Goal: Task Accomplishment & Management: Complete application form

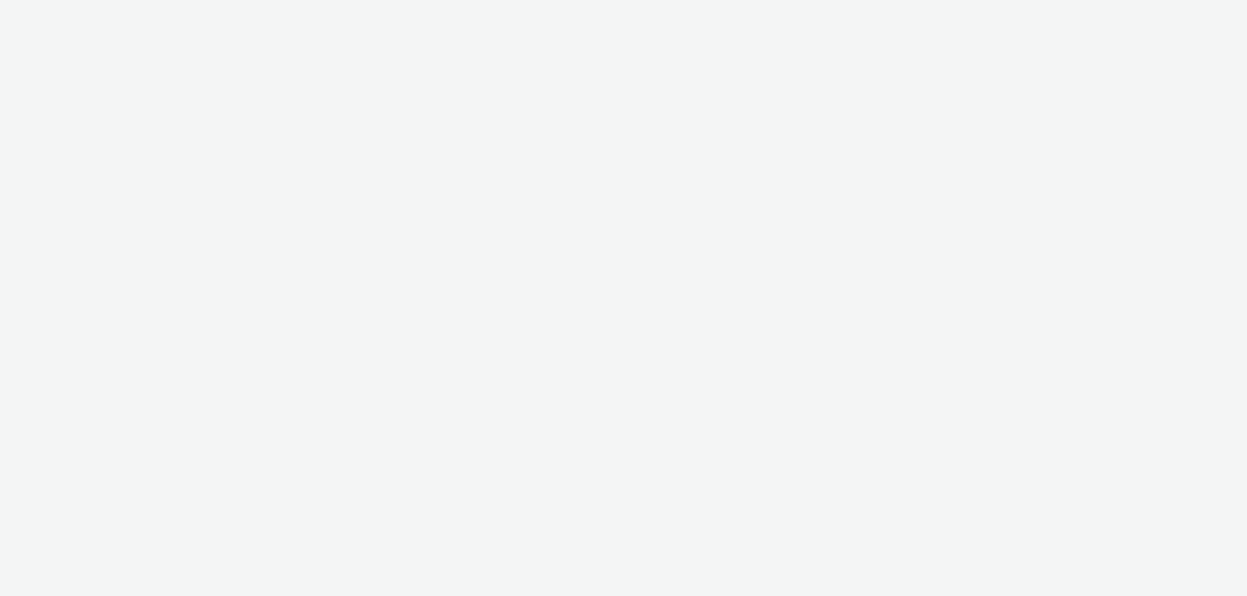
select select "10bae079-8a11-4fca-8b47-9e5fc357b551"
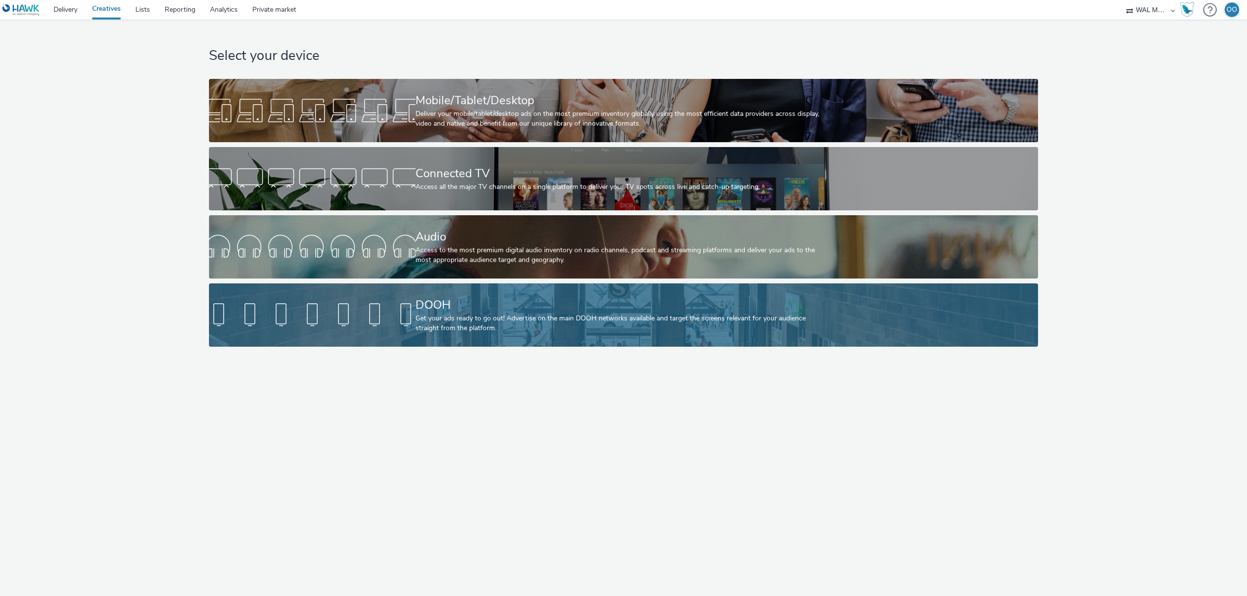
click at [383, 307] on div at bounding box center [312, 315] width 207 height 31
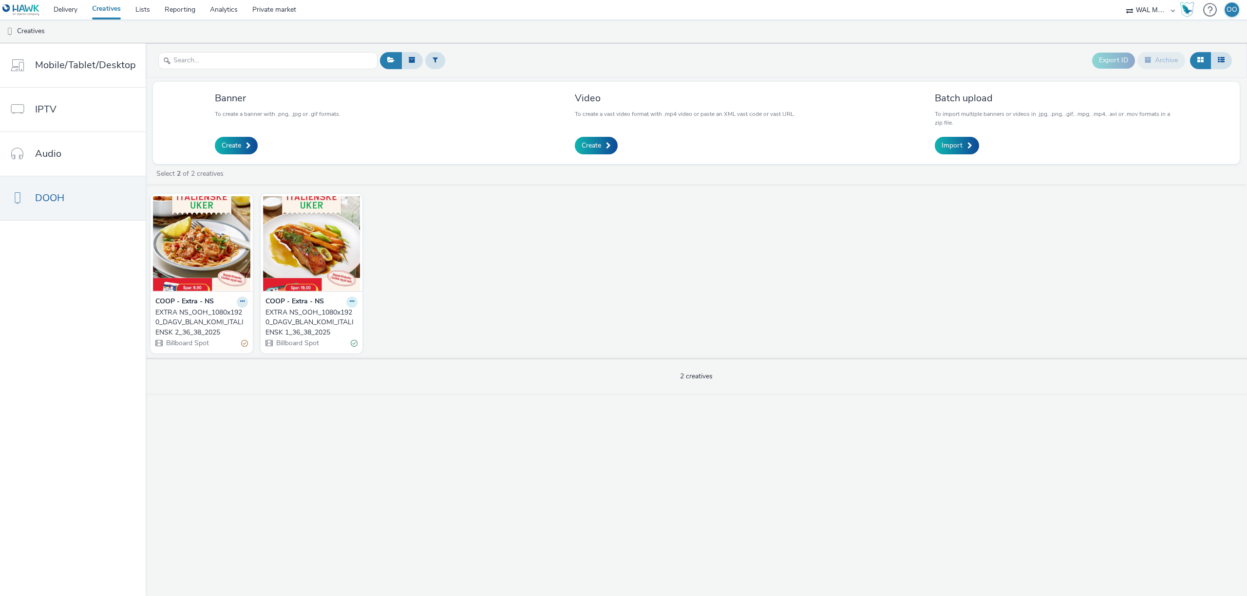
click at [351, 305] on icon at bounding box center [352, 302] width 4 height 6
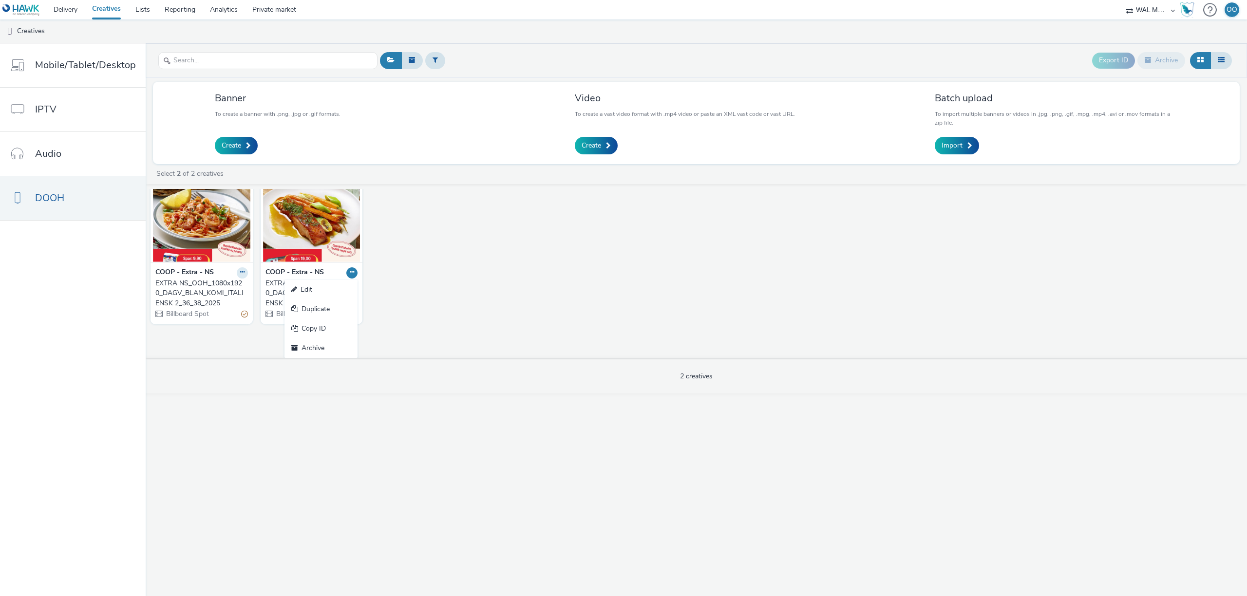
click at [413, 262] on div "COOP - Extra - NS EXTRA NS_OOH_1080x1920_DAGV_BLAN_KOMI_ITALIENSK 2_36_38_2025 …" at bounding box center [697, 244] width 1102 height 169
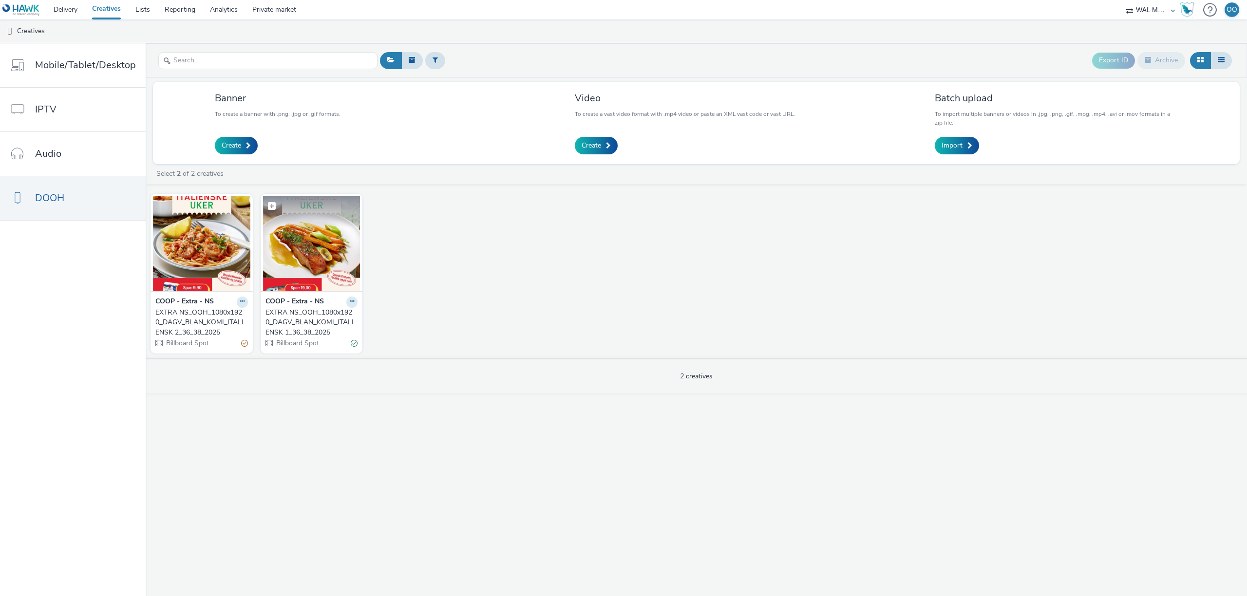
click at [317, 244] on img at bounding box center [311, 243] width 97 height 95
click at [230, 260] on img at bounding box center [201, 243] width 97 height 95
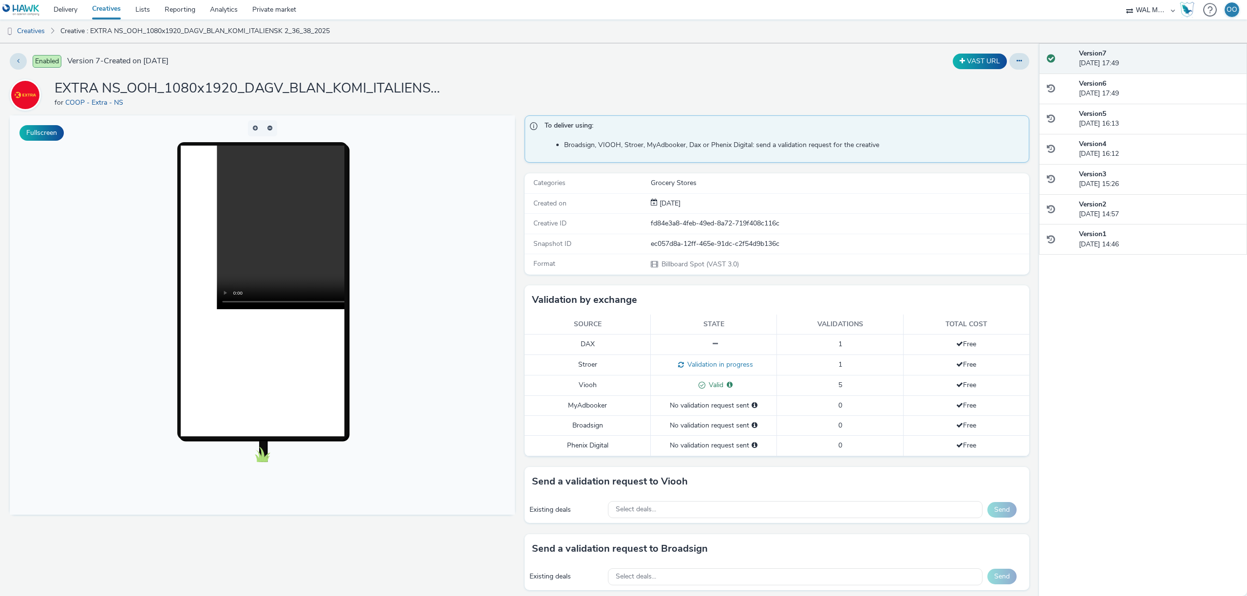
click at [106, 10] on link "Creatives" at bounding box center [106, 9] width 43 height 19
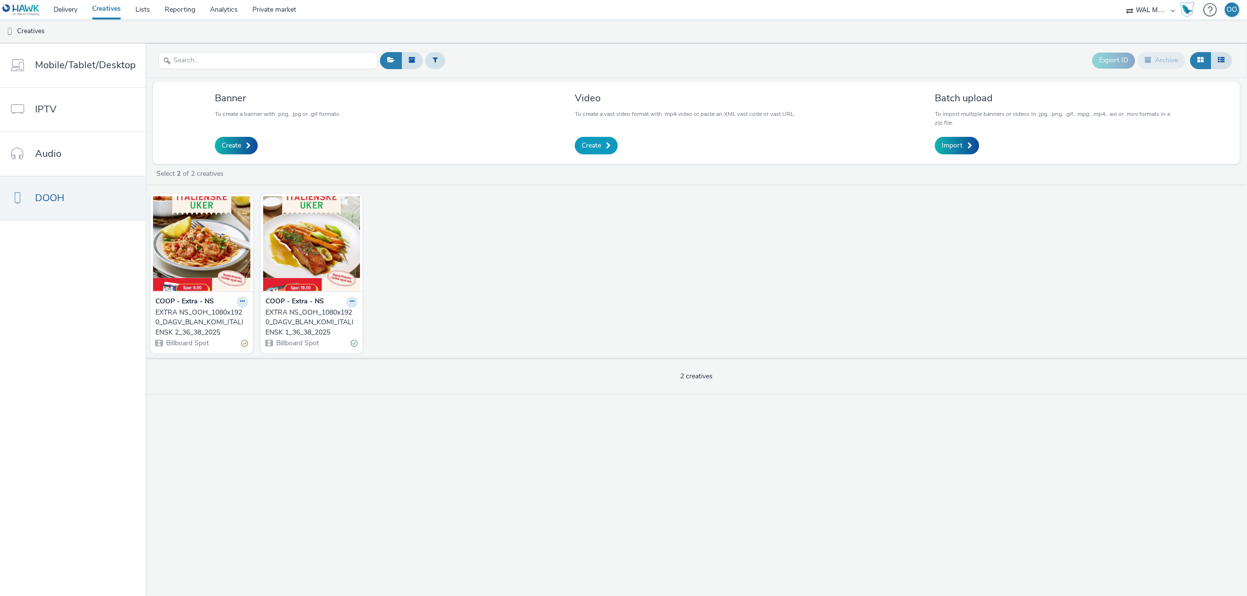
click at [616, 144] on link "Create" at bounding box center [596, 146] width 43 height 18
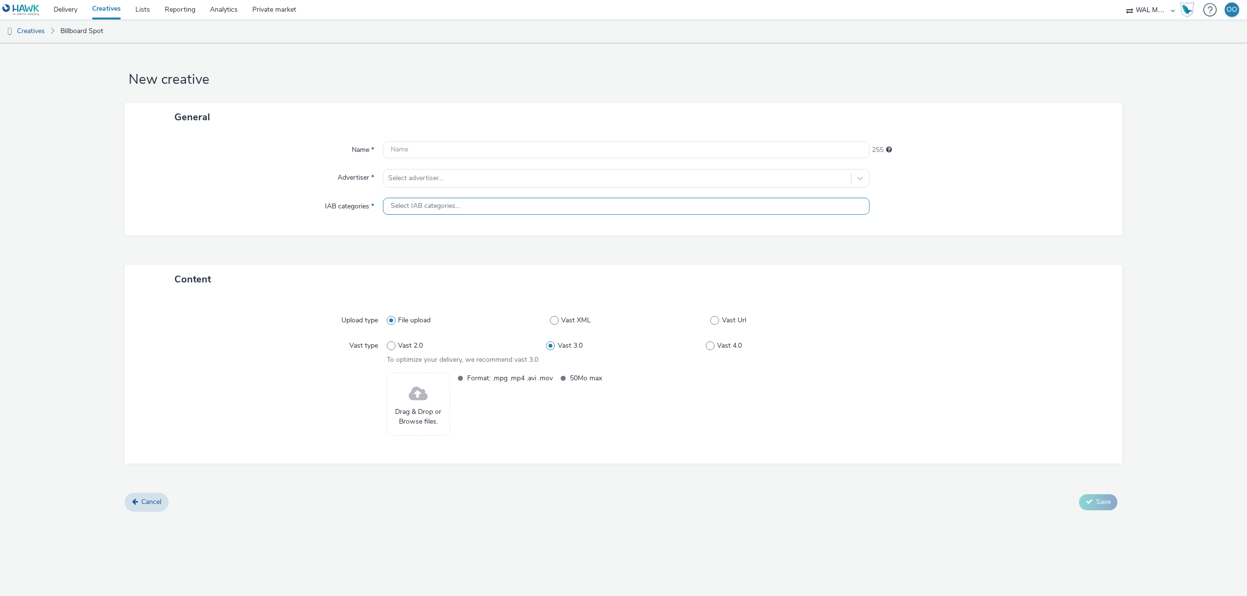
click at [442, 206] on span "Select IAB categories..." at bounding box center [425, 206] width 69 height 8
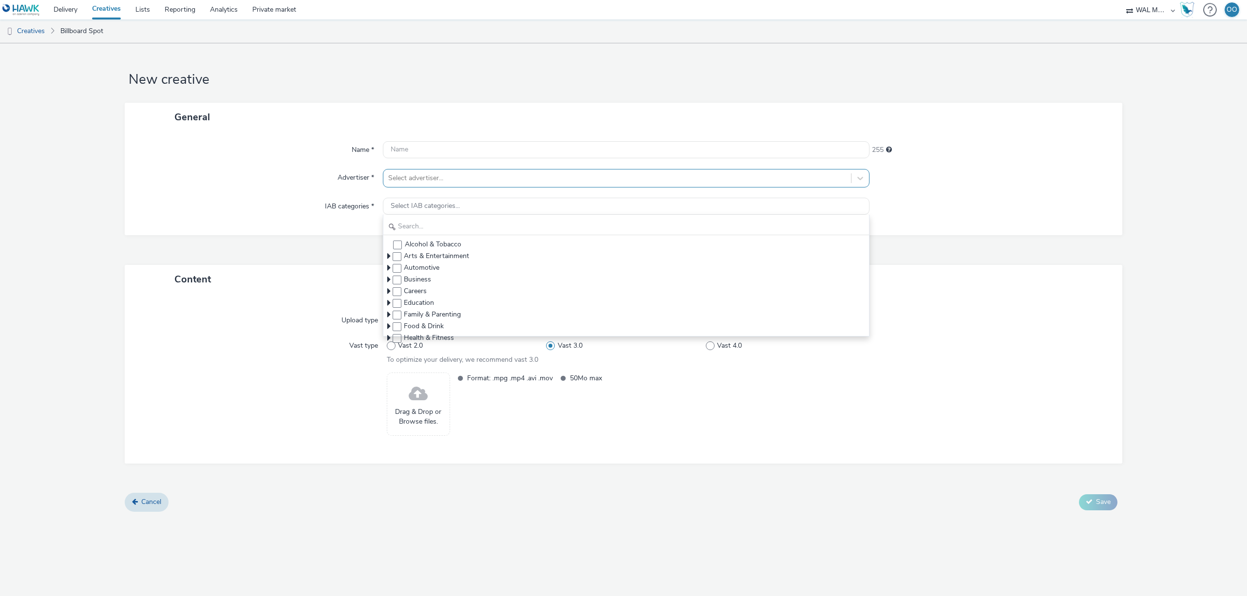
click at [425, 175] on div at bounding box center [617, 178] width 458 height 12
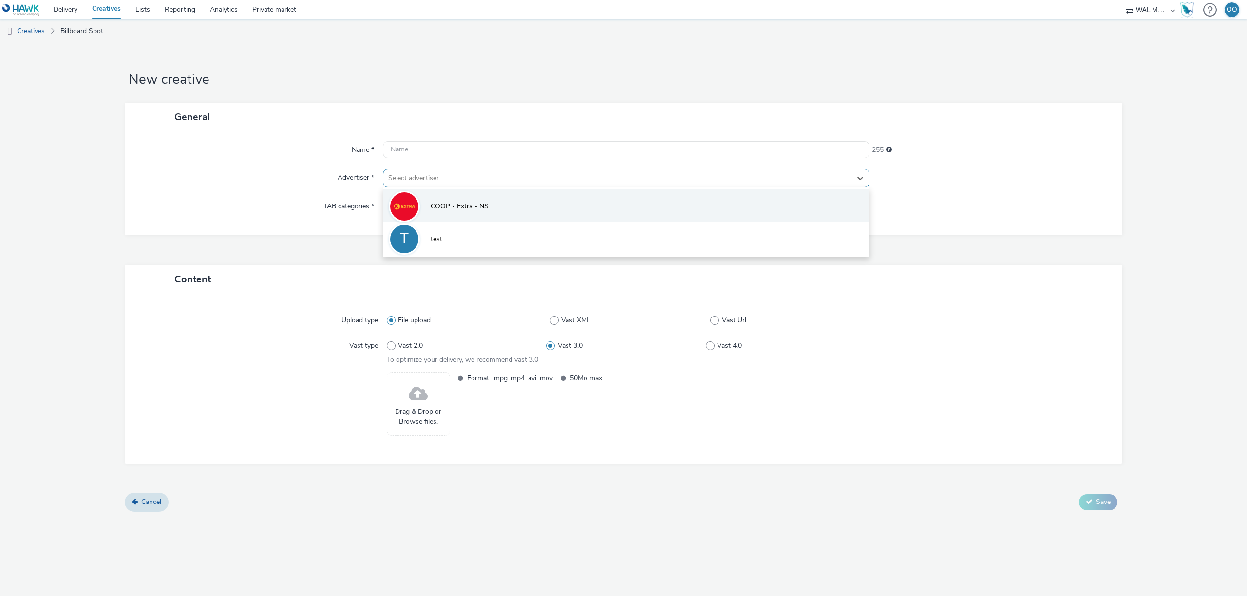
click at [530, 206] on li "COOP - Extra - NS" at bounding box center [626, 206] width 487 height 33
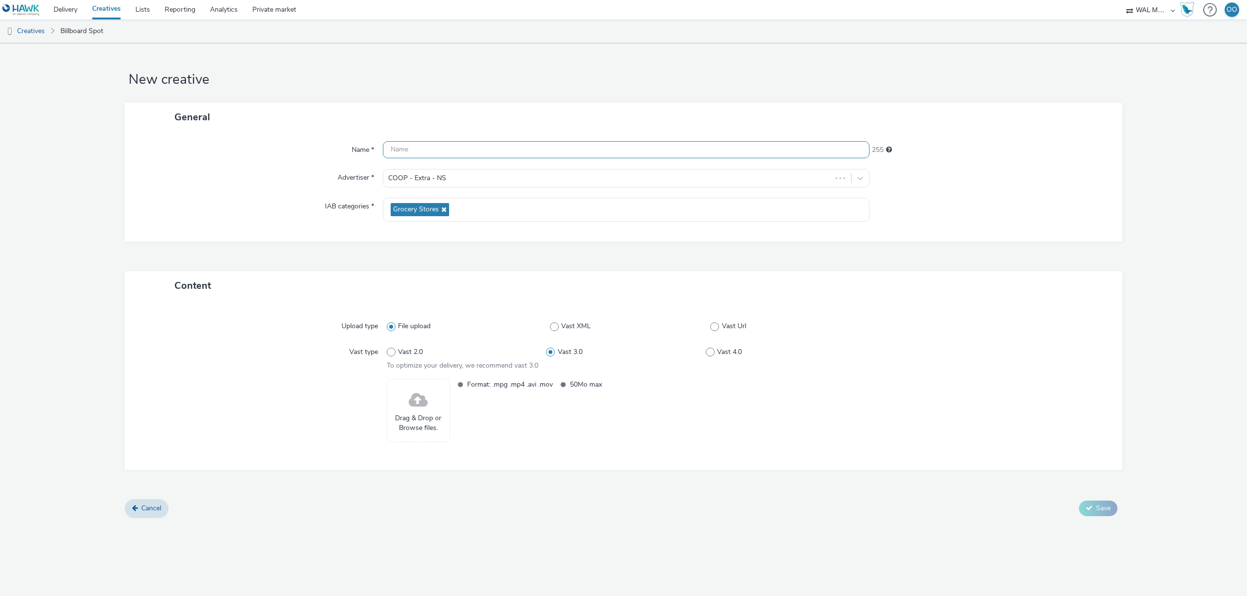
click at [438, 150] on input "text" at bounding box center [626, 149] width 487 height 17
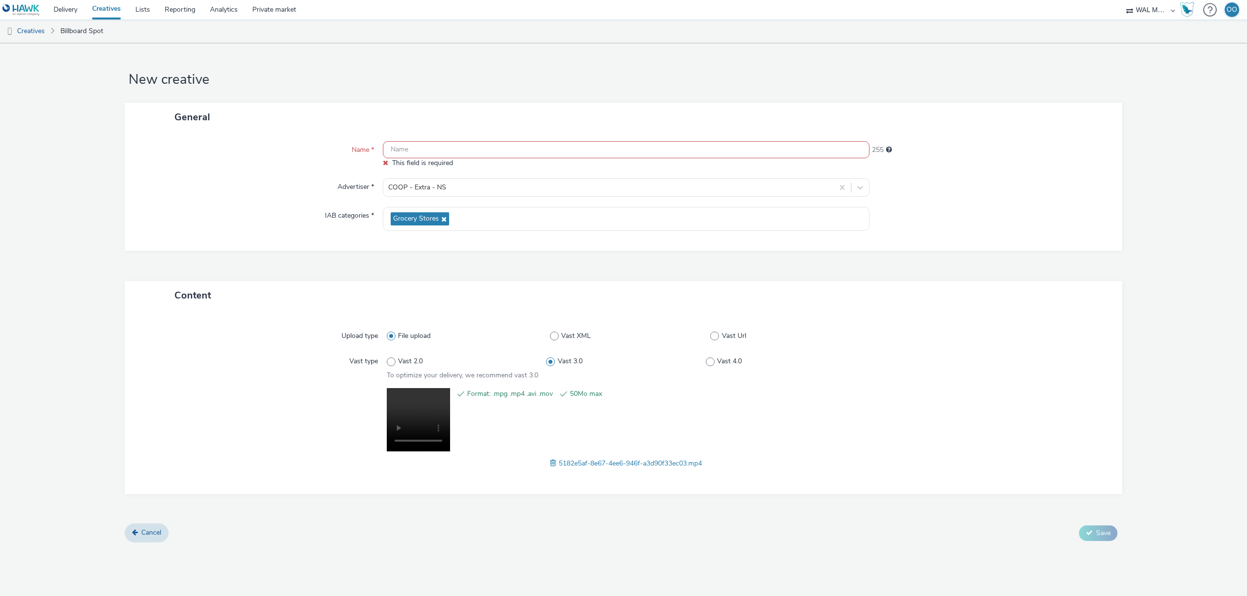
click at [413, 153] on input "text" at bounding box center [626, 149] width 487 height 17
click at [447, 153] on input "text" at bounding box center [626, 149] width 487 height 17
paste input "EXTRA NS_OOH_1080x1920_DAGV_BLAN_KOMI_ITALIENSK 1_36_38_2025"
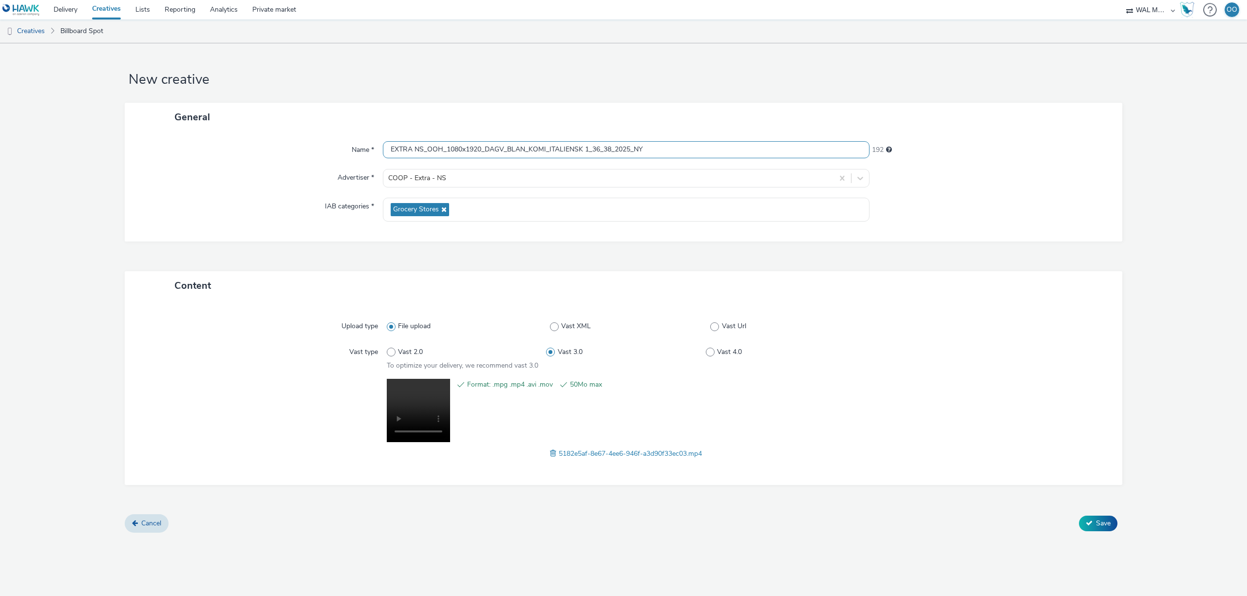
type input "EXTRA NS_OOH_1080x1920_DAGV_BLAN_KOMI_ITALIENSK 1_36_38_2025_NY"
click at [948, 213] on div at bounding box center [992, 210] width 244 height 24
click at [1093, 522] on button "Save" at bounding box center [1098, 524] width 38 height 16
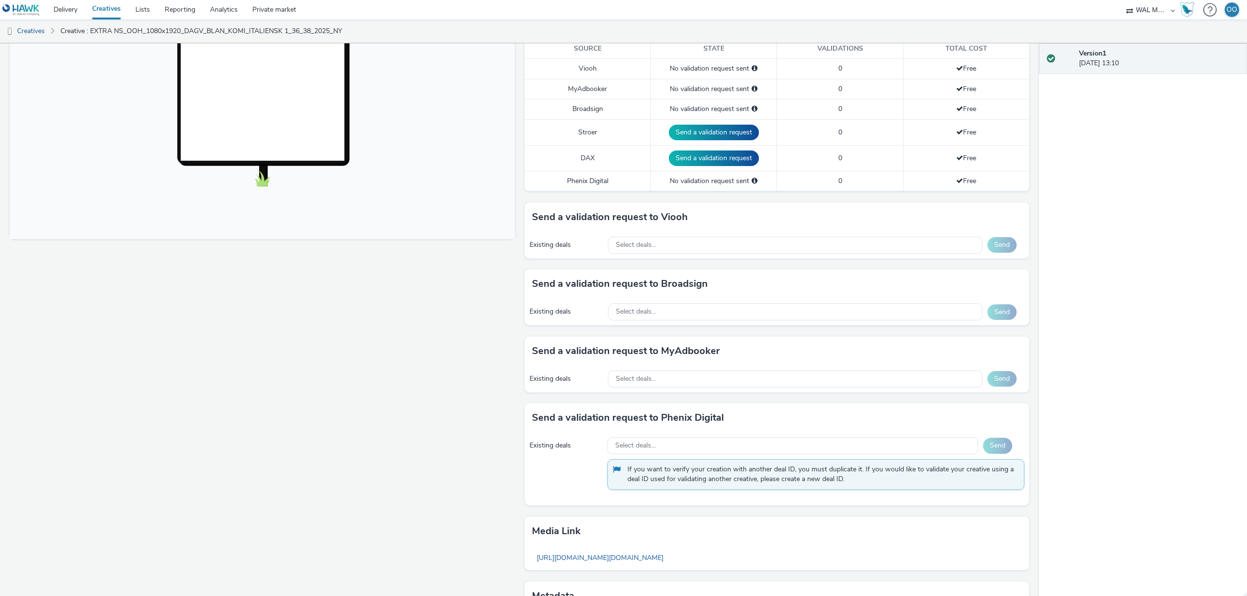
scroll to position [342, 0]
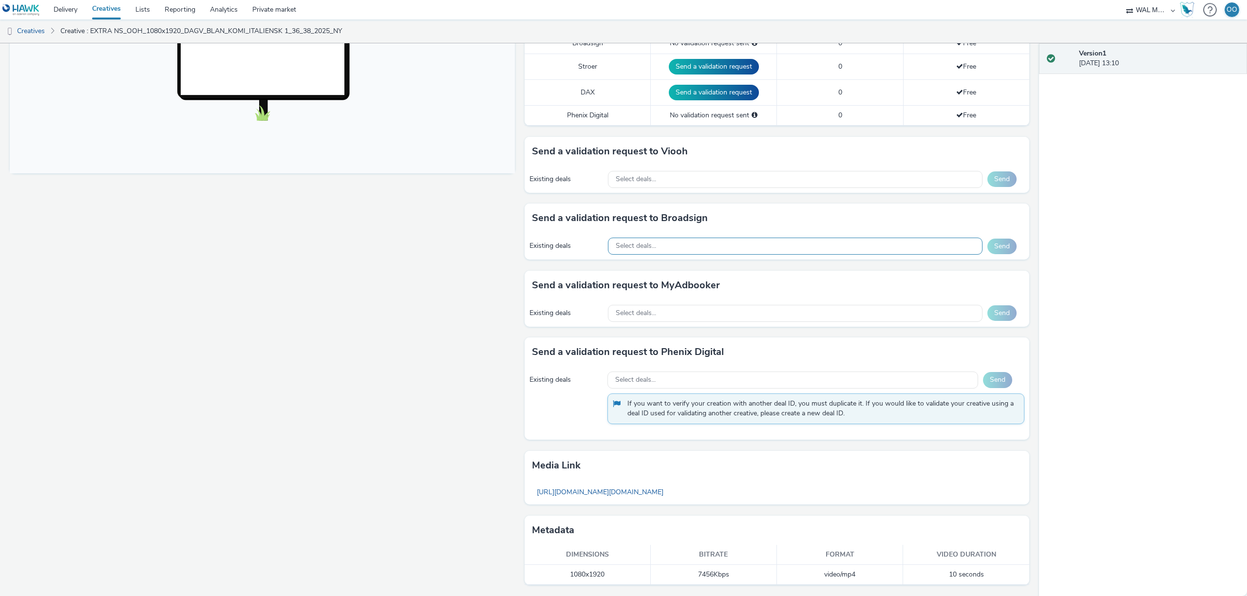
click at [713, 244] on div "Select deals..." at bounding box center [795, 246] width 375 height 17
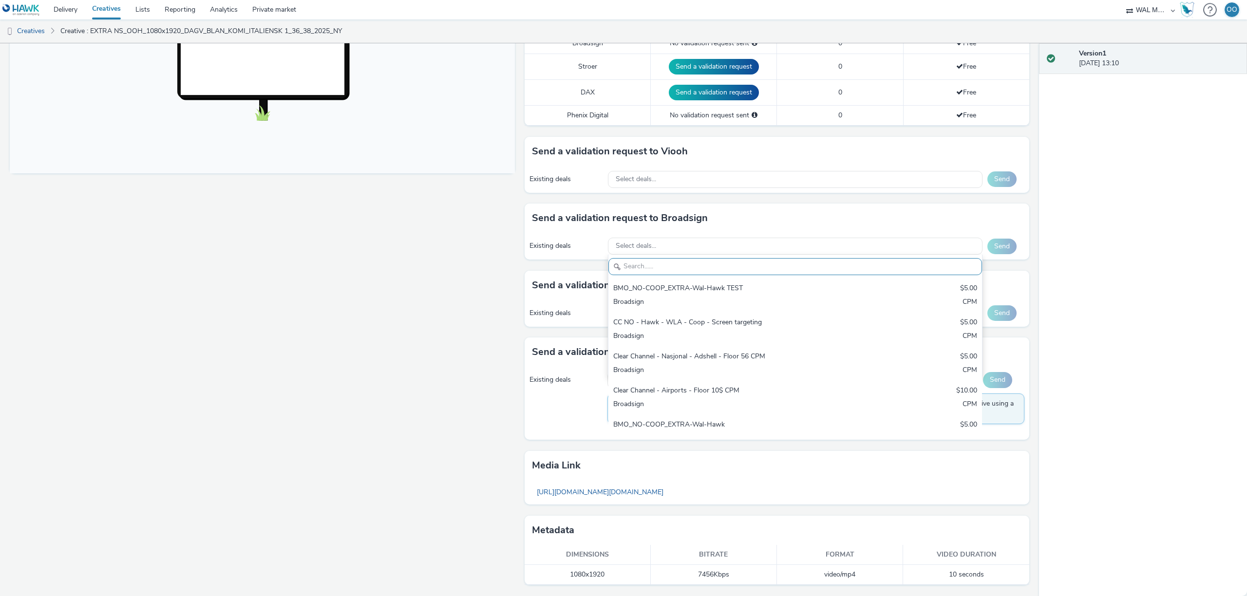
click at [708, 271] on input "text" at bounding box center [796, 266] width 374 height 17
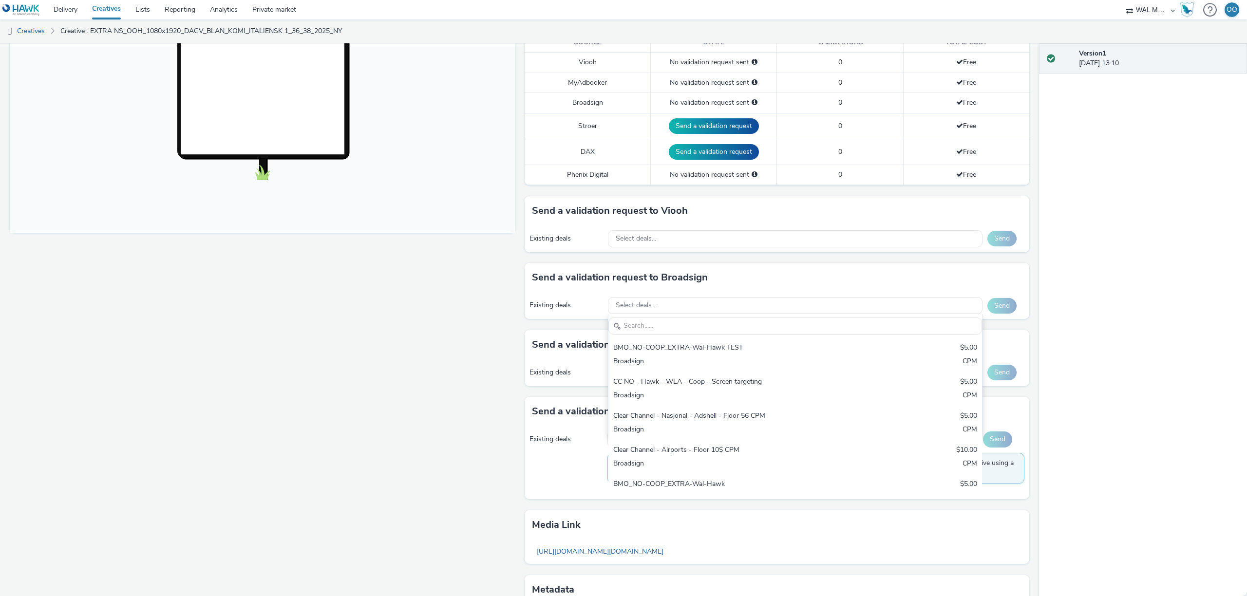
scroll to position [282, 0]
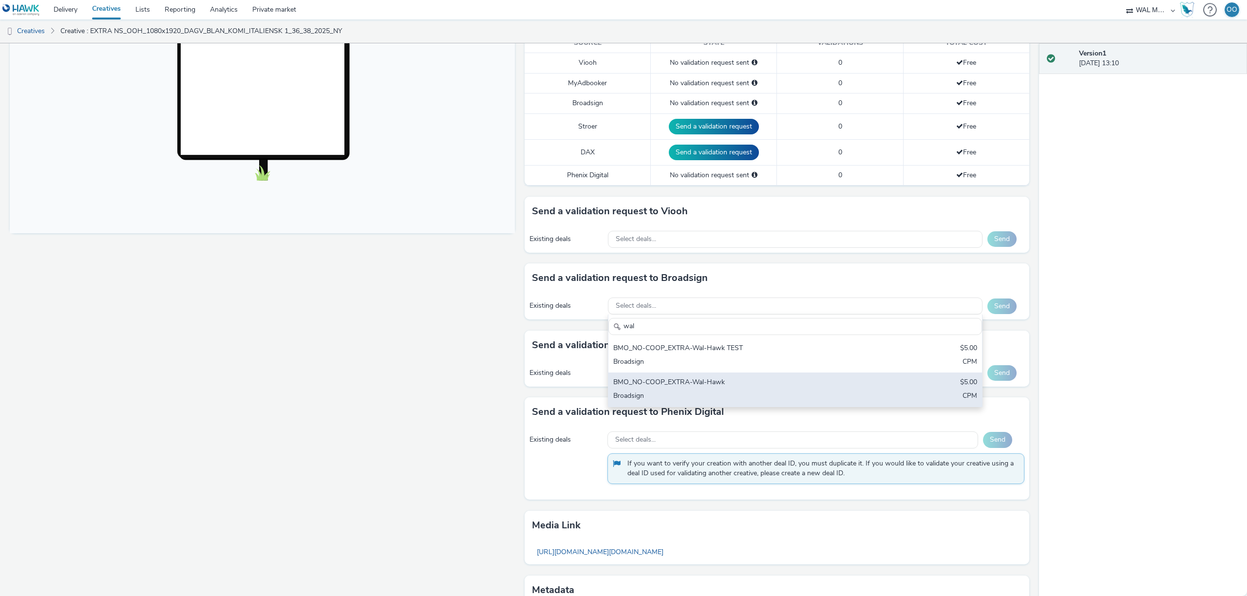
type input "wal"
click at [750, 382] on div "BMO_NO-COOP_EXTRA-Wal-Hawk" at bounding box center [733, 383] width 241 height 11
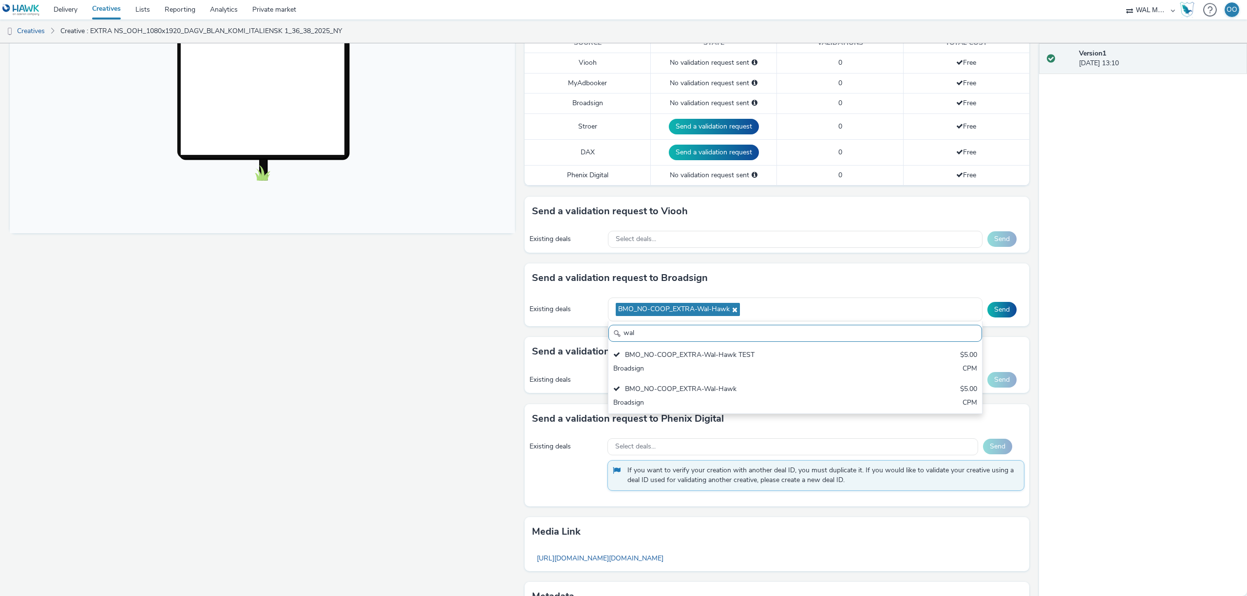
click at [1081, 305] on div "Version 1 02 September 2025, 13:10" at bounding box center [1143, 319] width 208 height 553
click at [1006, 312] on button "Send" at bounding box center [1002, 310] width 29 height 16
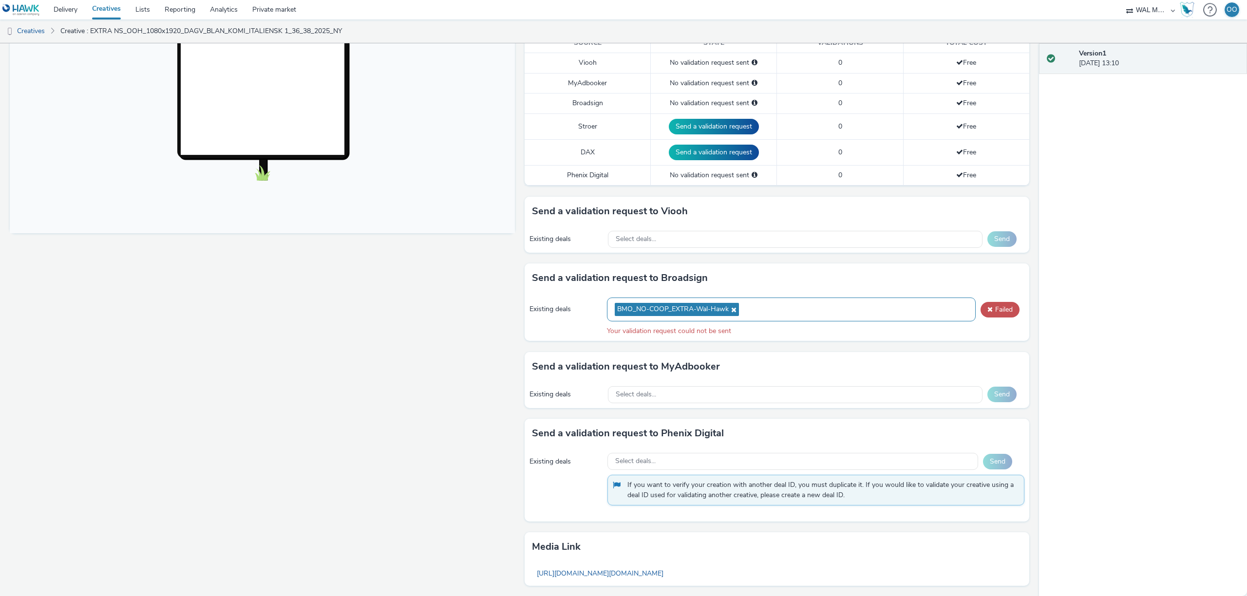
click at [736, 310] on icon at bounding box center [733, 309] width 8 height 7
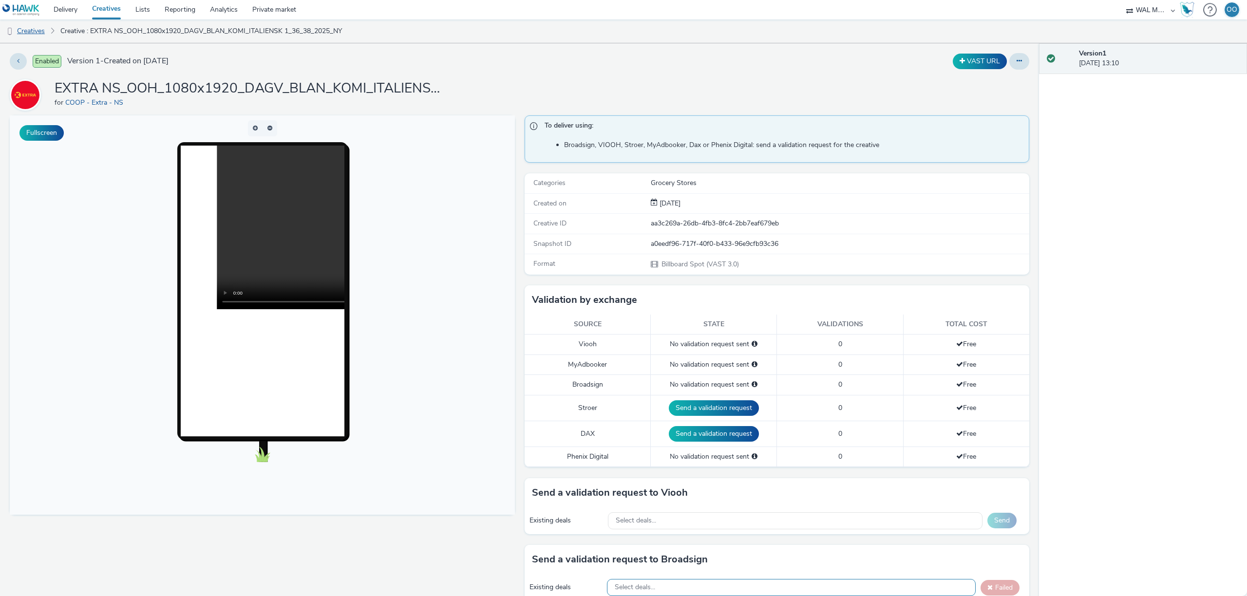
click at [34, 32] on link "Creatives" at bounding box center [25, 30] width 50 height 23
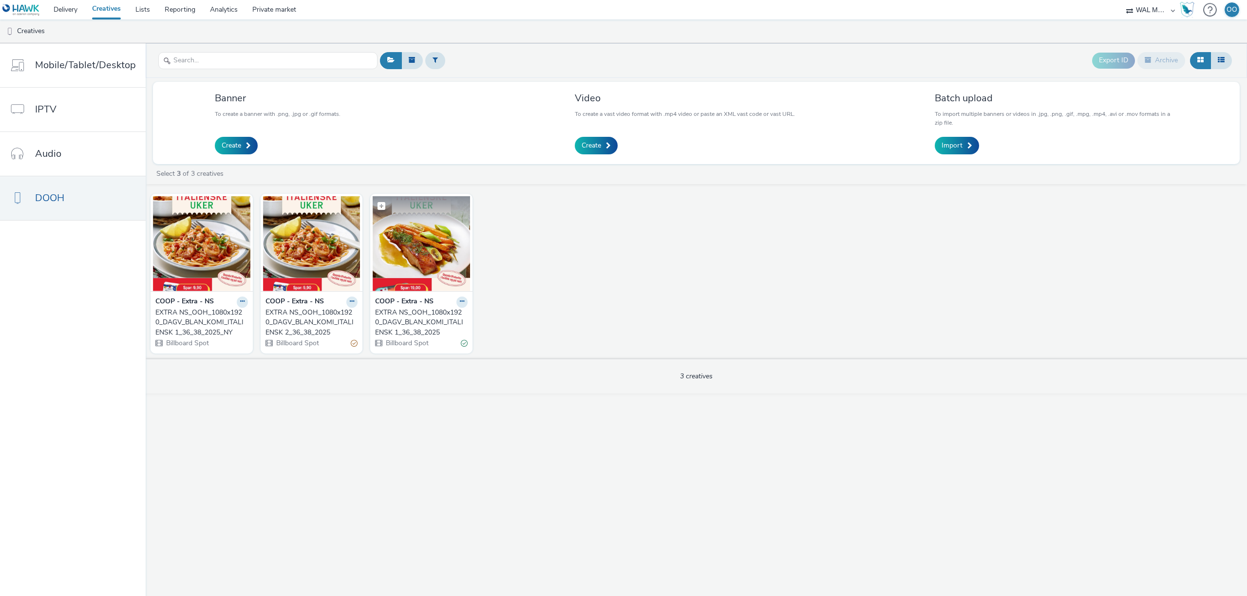
click at [431, 250] on img at bounding box center [421, 243] width 97 height 95
click at [240, 302] on icon at bounding box center [242, 302] width 4 height 6
click at [222, 320] on link "Edit" at bounding box center [211, 318] width 73 height 19
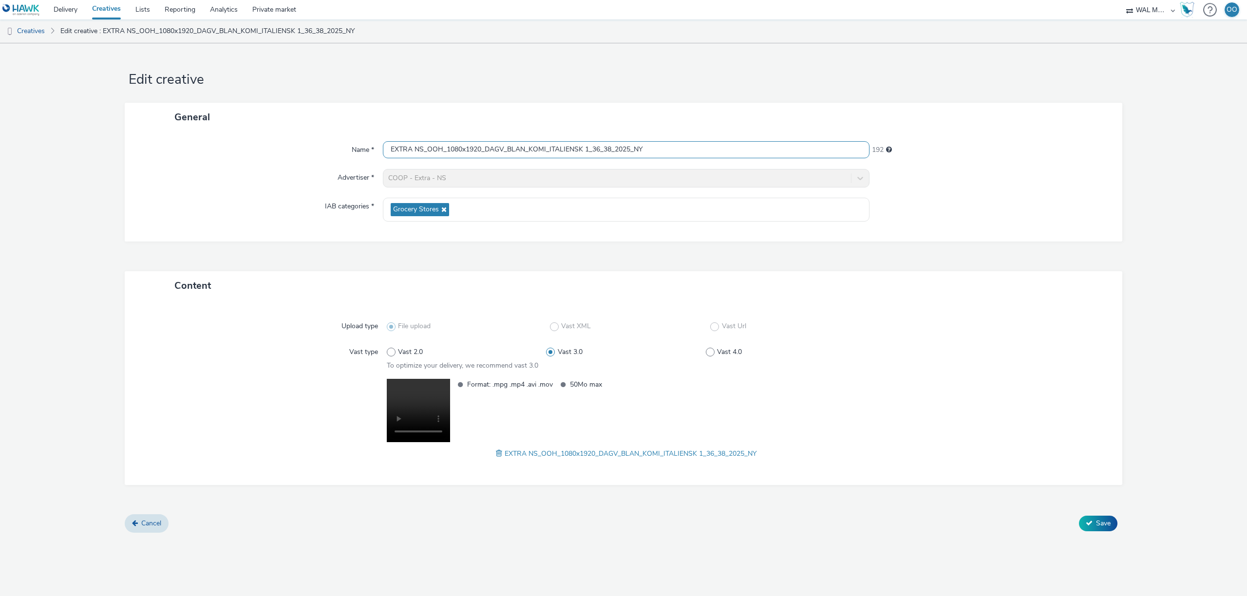
click at [588, 149] on input "EXTRA NS_OOH_1080x1920_DAGV_BLAN_KOMI_ITALIENSK 1_36_38_2025_NY" at bounding box center [626, 149] width 487 height 17
type input "EXTRA NS_OOH_1080x1920_DAGV_BLAN_KOMI_ITALIENSK 2_36_38_2025_NY"
click at [1097, 525] on span "Save" at bounding box center [1103, 523] width 15 height 9
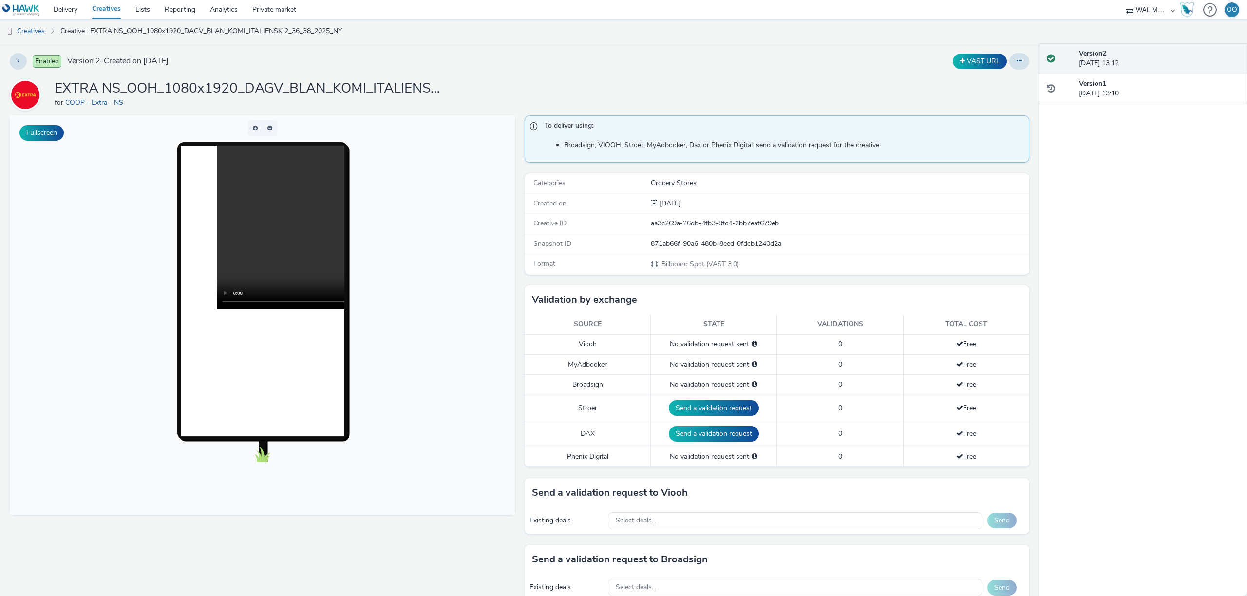
click at [549, 223] on span "Creative ID" at bounding box center [550, 223] width 33 height 9
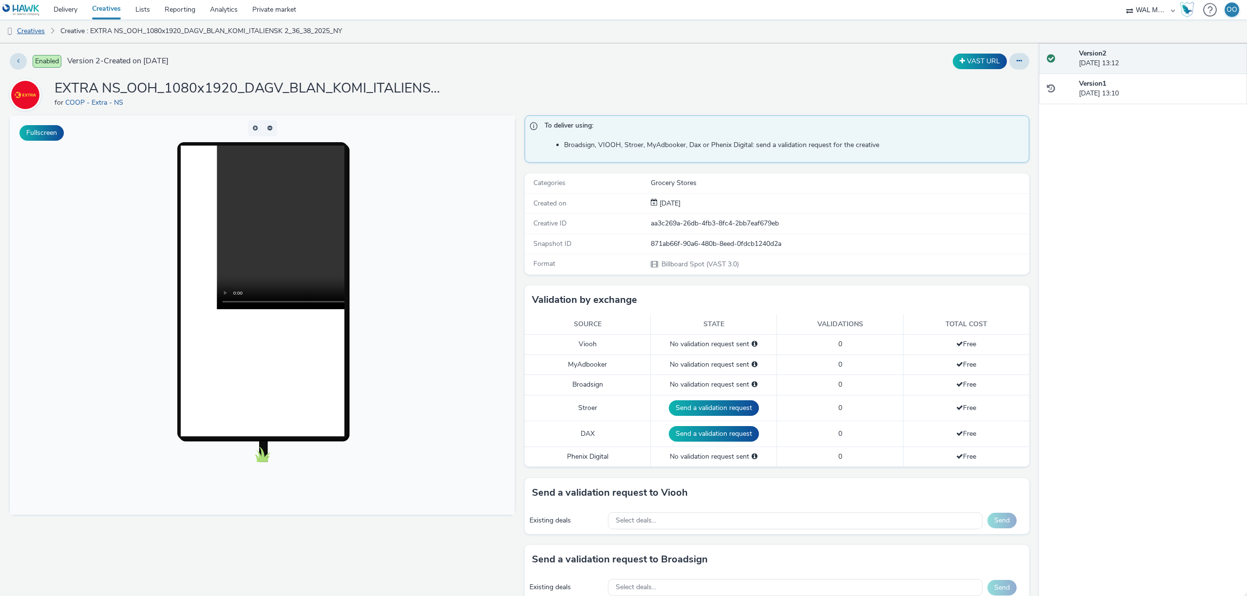
click at [41, 31] on link "Creatives" at bounding box center [25, 30] width 50 height 23
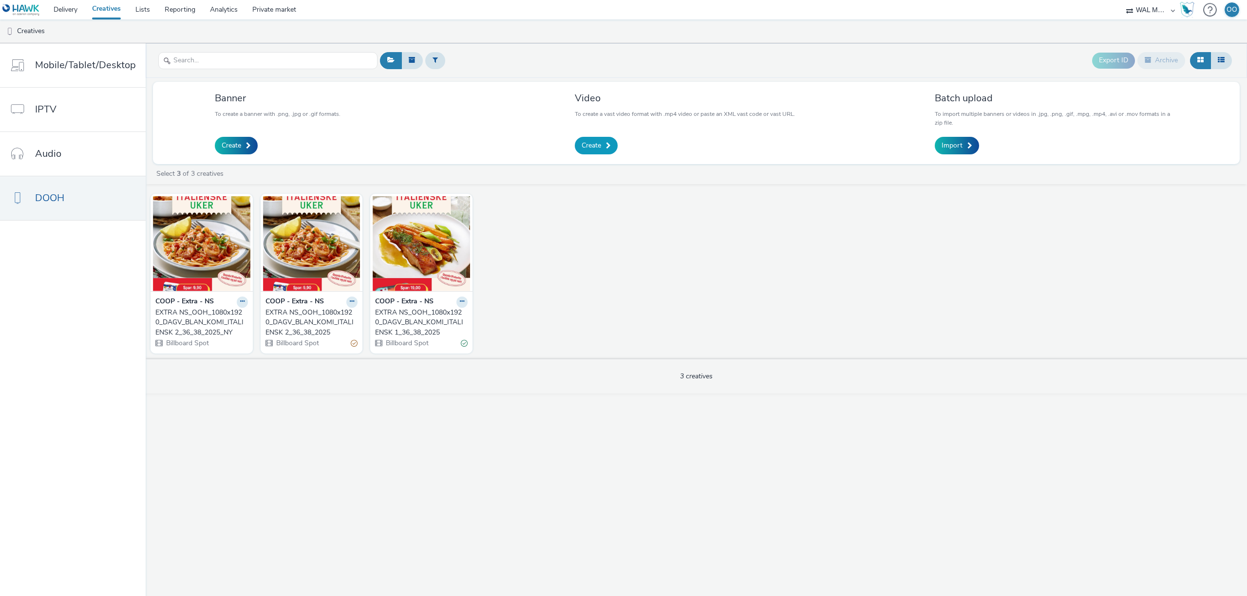
click at [607, 146] on span at bounding box center [608, 145] width 5 height 7
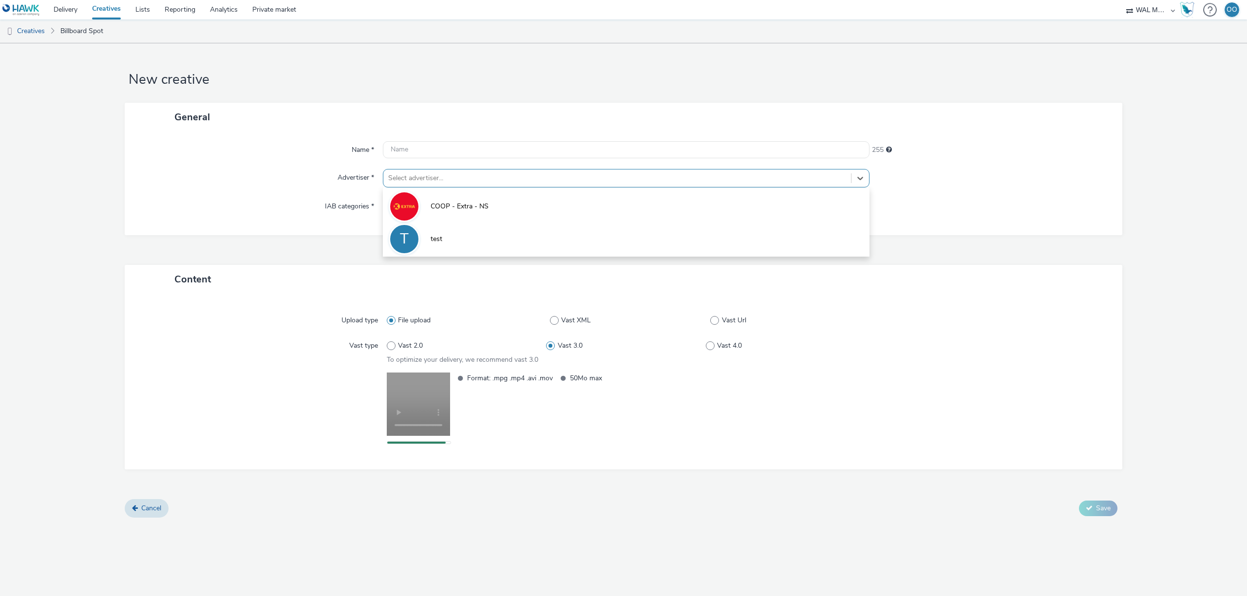
click at [457, 178] on div at bounding box center [617, 178] width 458 height 12
click at [444, 204] on span "COOP - Extra - NS" at bounding box center [460, 207] width 58 height 10
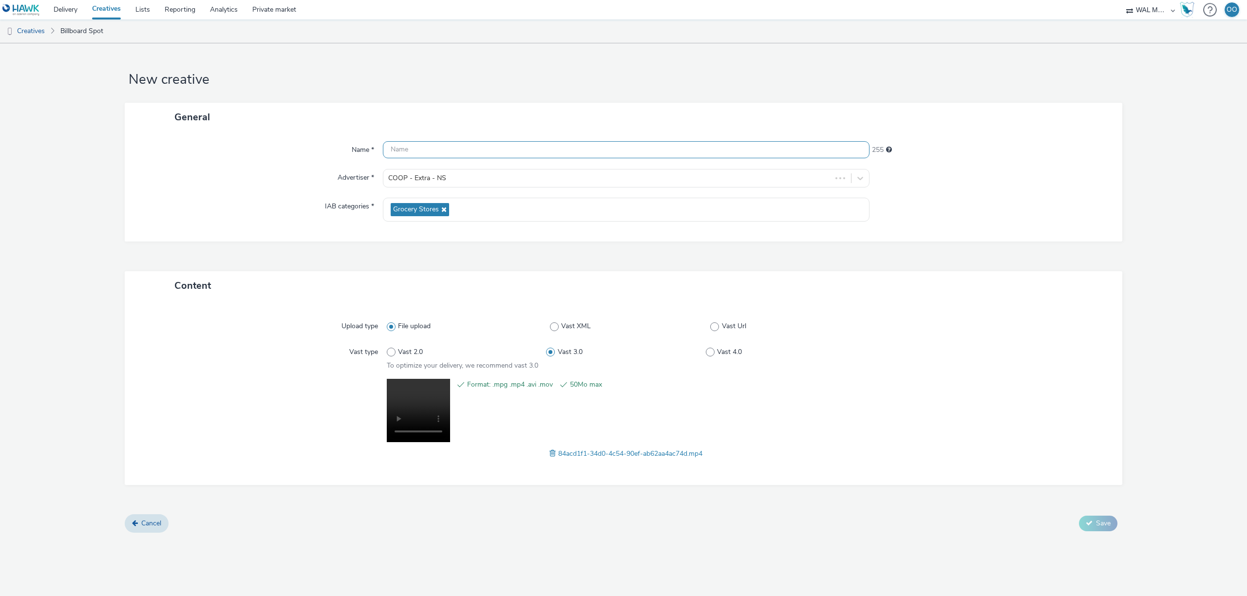
click at [460, 154] on input "text" at bounding box center [626, 149] width 487 height 17
paste input "EXTRA NS_OOH_1080x1920_DAGV_BLAN_KOMI_ITALIENSK 1_36_38_2025"
type input "EXTRA NS_OOH_1080x1920_DAGV_BLAN_KOMI_ITALIENSK 1_36_38_2025"
click at [1103, 524] on span "Save" at bounding box center [1103, 523] width 15 height 9
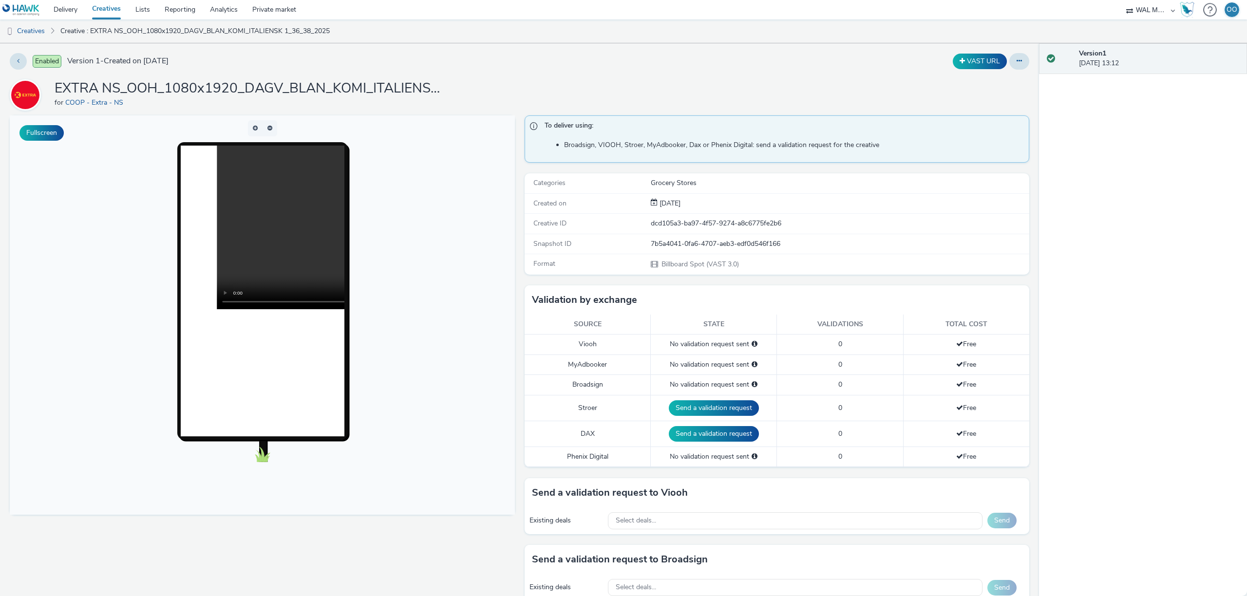
click at [102, 9] on link "Creatives" at bounding box center [106, 9] width 43 height 19
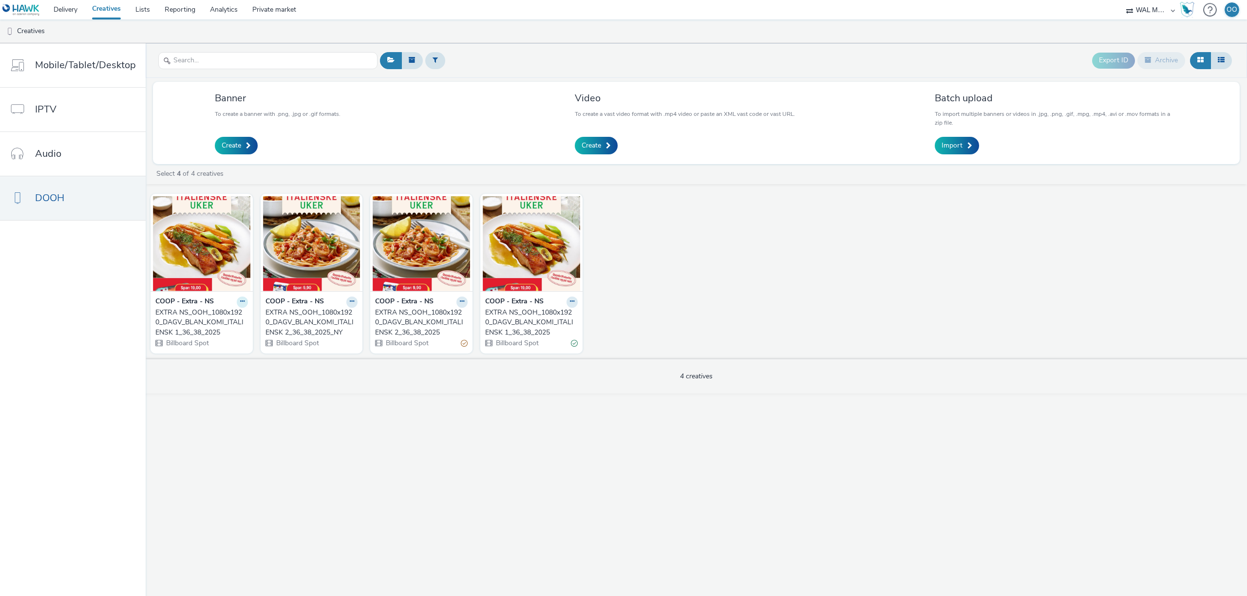
click at [240, 303] on icon at bounding box center [242, 302] width 4 height 6
click at [216, 323] on link "Edit" at bounding box center [211, 318] width 73 height 19
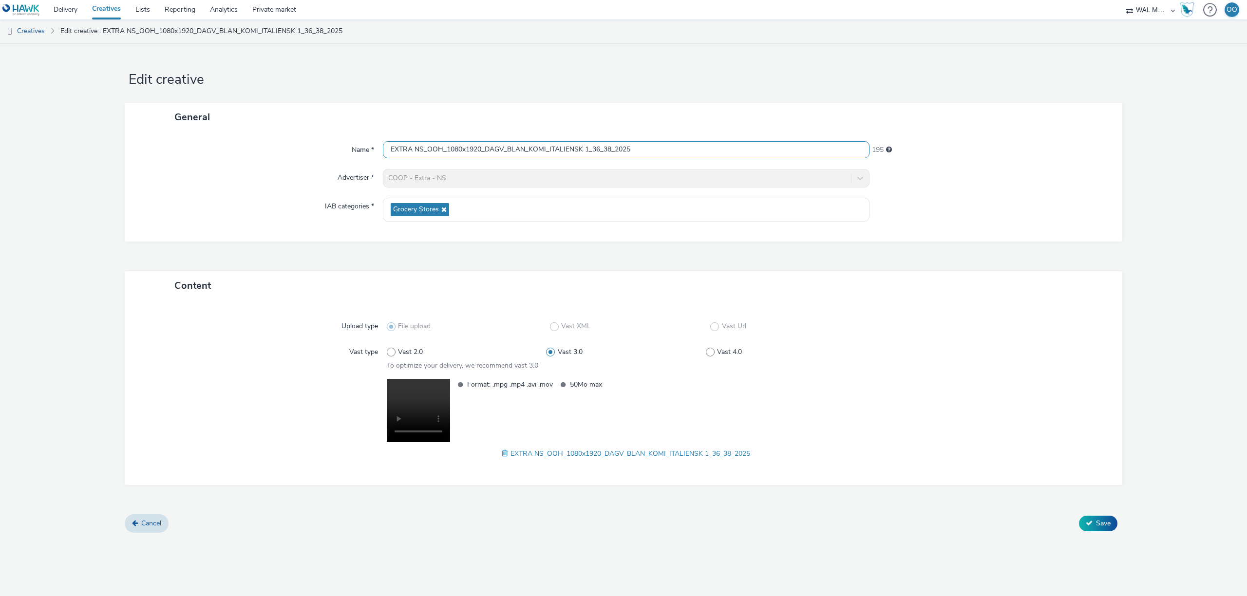
click at [665, 152] on input "EXTRA NS_OOH_1080x1920_DAGV_BLAN_KOMI_ITALIENSK 1_36_38_2025" at bounding box center [626, 149] width 487 height 17
type input "EXTRA NS_OOH_1080x1920_DAGV_BLAN_KOMI_ITALIENSK 1_36_38_2025_NY"
click at [1097, 525] on span "Save" at bounding box center [1103, 523] width 15 height 9
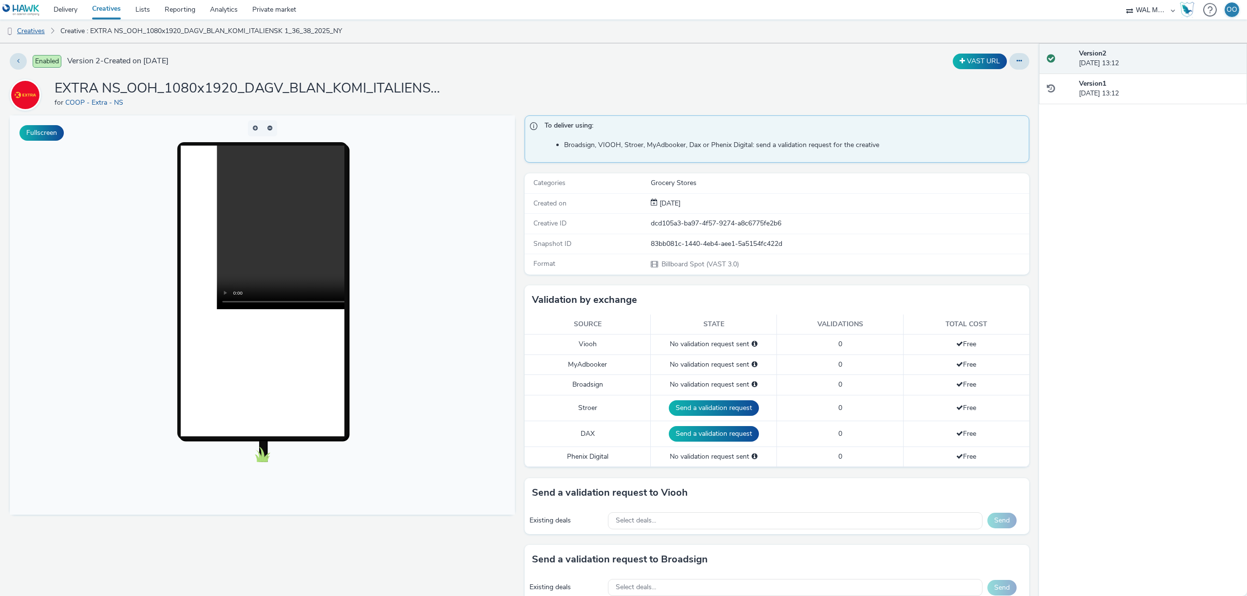
click at [37, 32] on link "Creatives" at bounding box center [25, 30] width 50 height 23
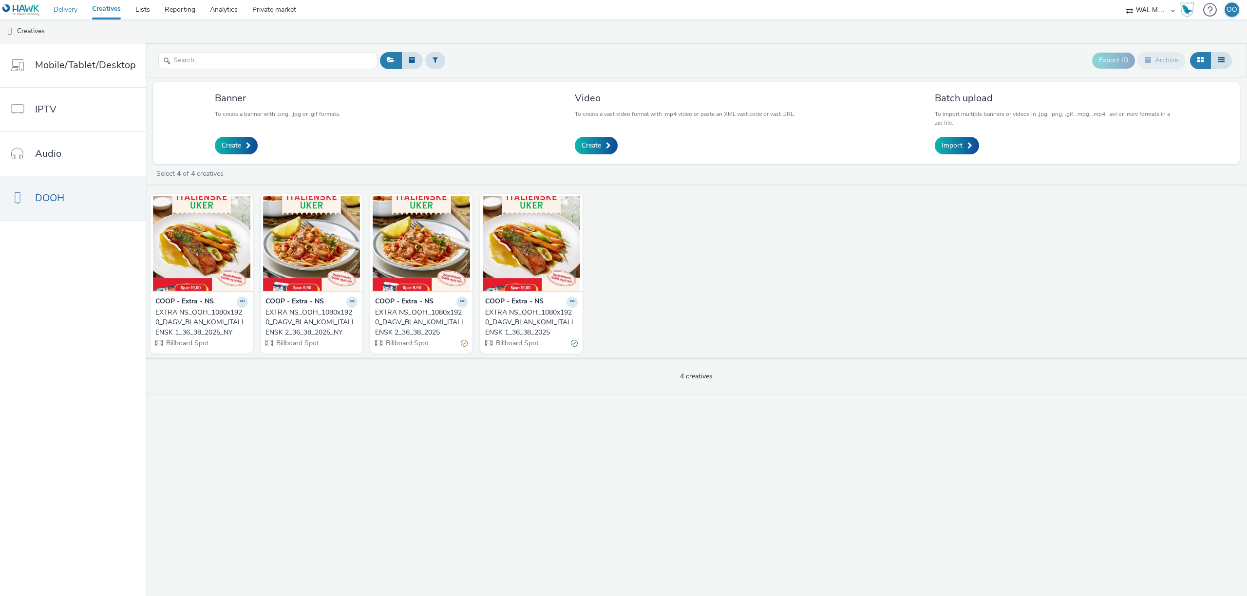
click at [78, 9] on link "Delivery" at bounding box center [65, 9] width 38 height 19
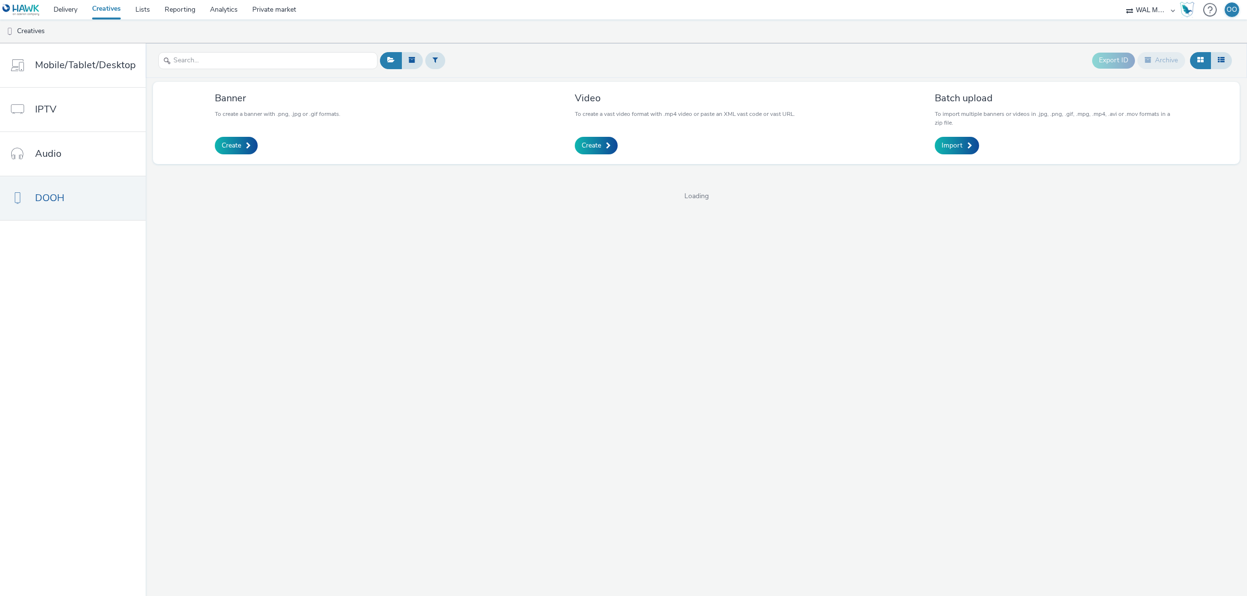
select select "10bae079-8a11-4fca-8b47-9e5fc357b551"
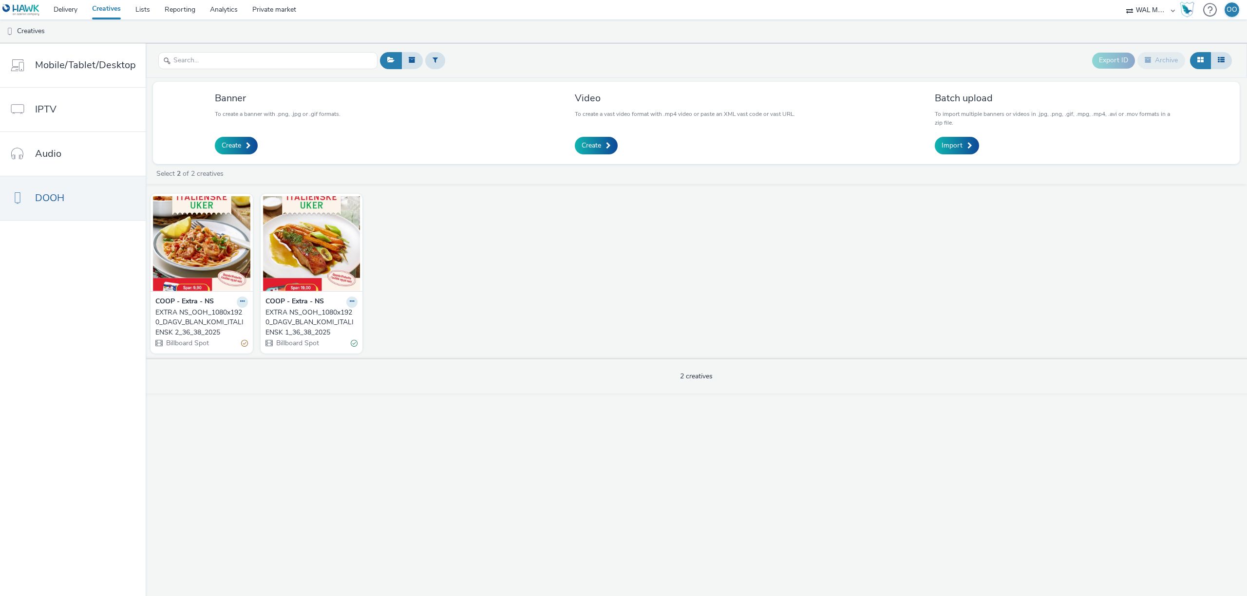
click at [336, 318] on div "EXTRA NS_OOH_1080x1920_DAGV_BLAN_KOMI_ITALIENSK 1_36_38_2025" at bounding box center [310, 323] width 89 height 30
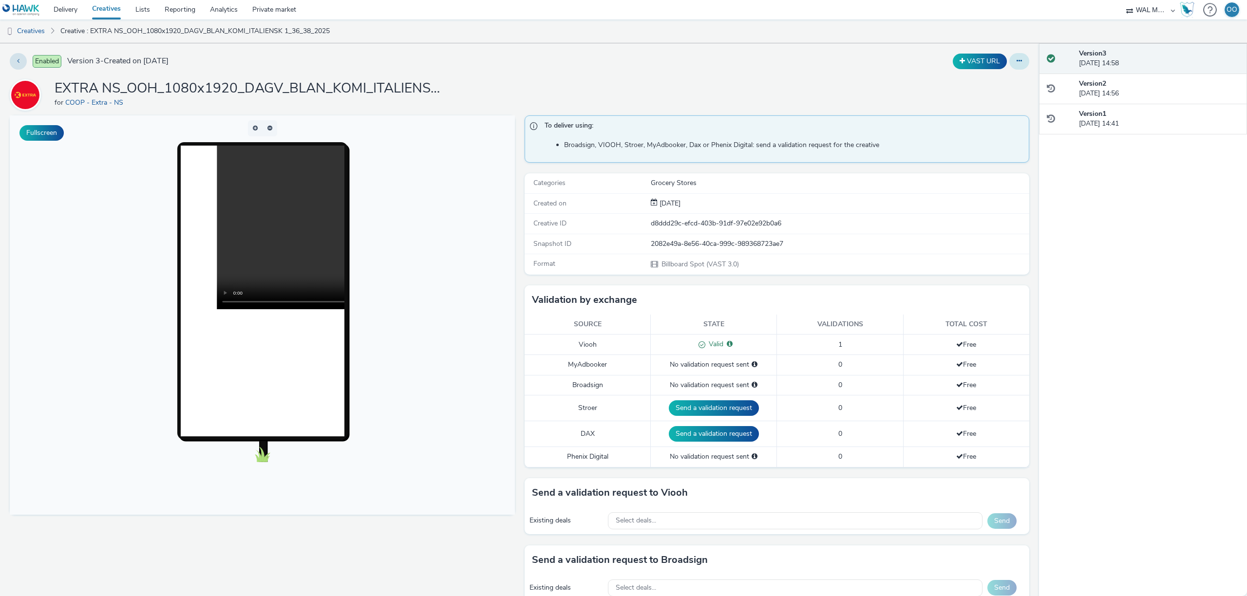
click at [1023, 62] on button at bounding box center [1020, 61] width 20 height 17
click at [998, 83] on link "Edit" at bounding box center [992, 80] width 73 height 19
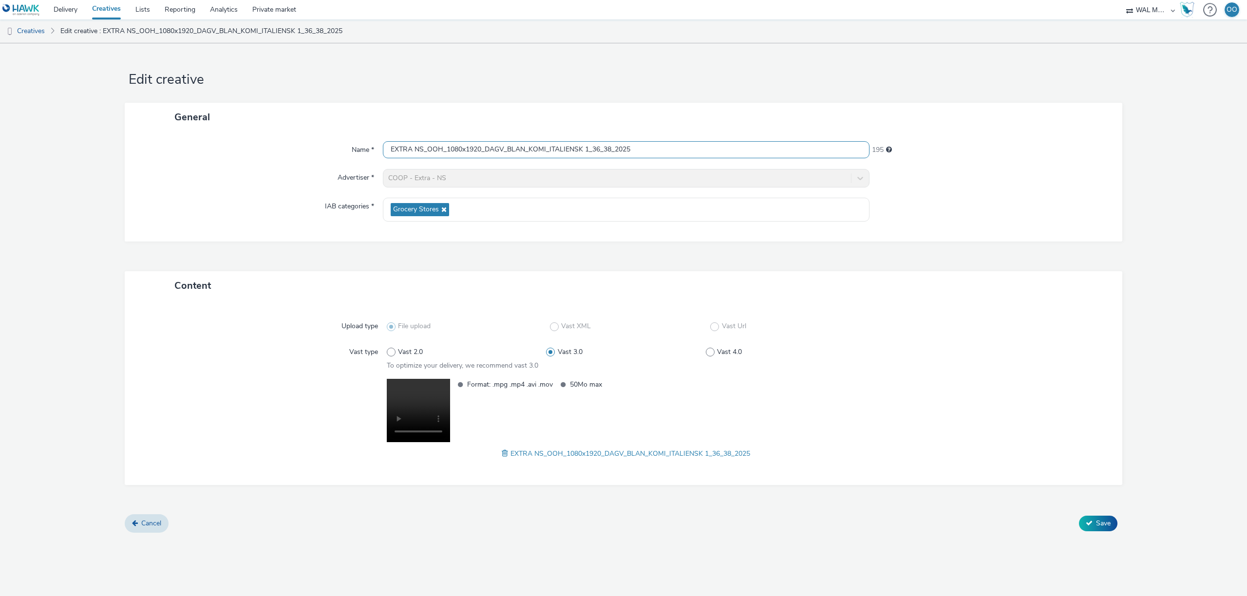
click at [570, 149] on input "EXTRA NS_OOH_1080x1920_DAGV_BLAN_KOMI_ITALIENSK 1_36_38_2025" at bounding box center [626, 149] width 487 height 17
click at [150, 526] on span "Cancel" at bounding box center [151, 523] width 20 height 9
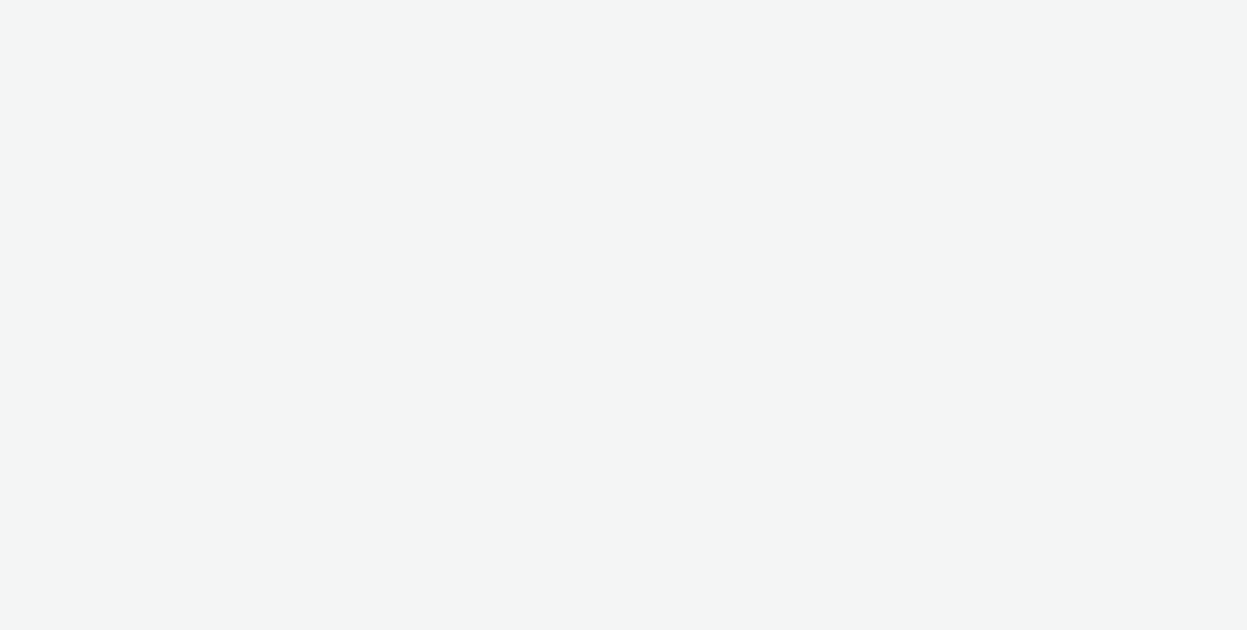
select select "10bae079-8a11-4fca-8b47-9e5fc357b551"
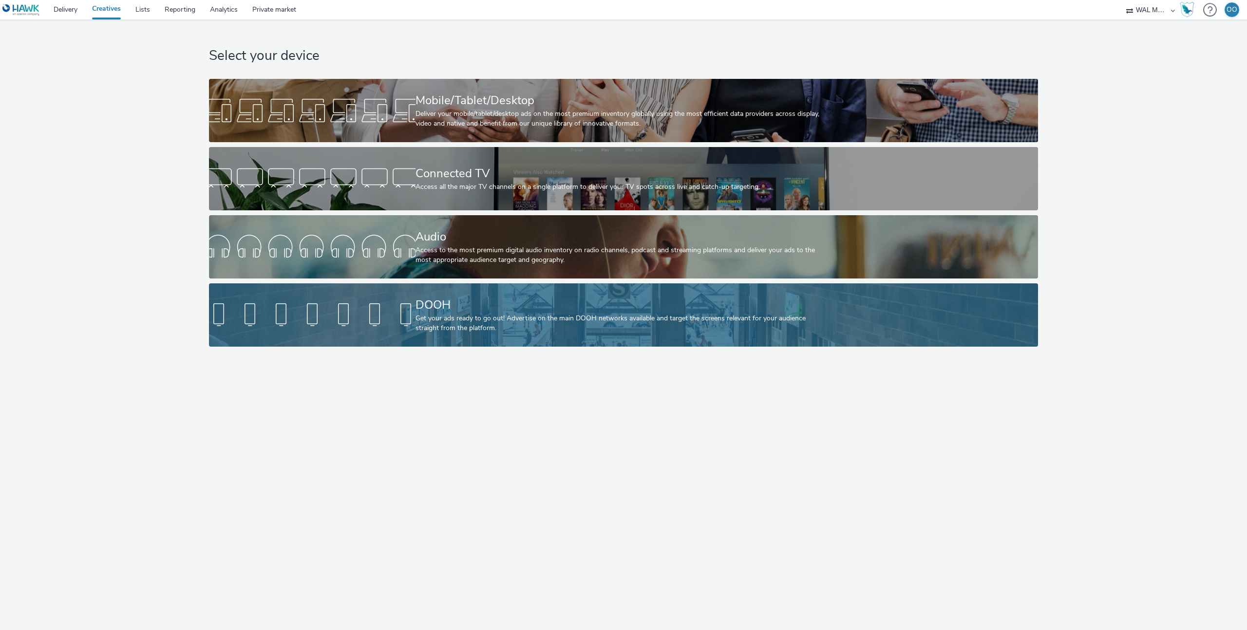
click at [452, 306] on div "DOOH" at bounding box center [622, 305] width 413 height 17
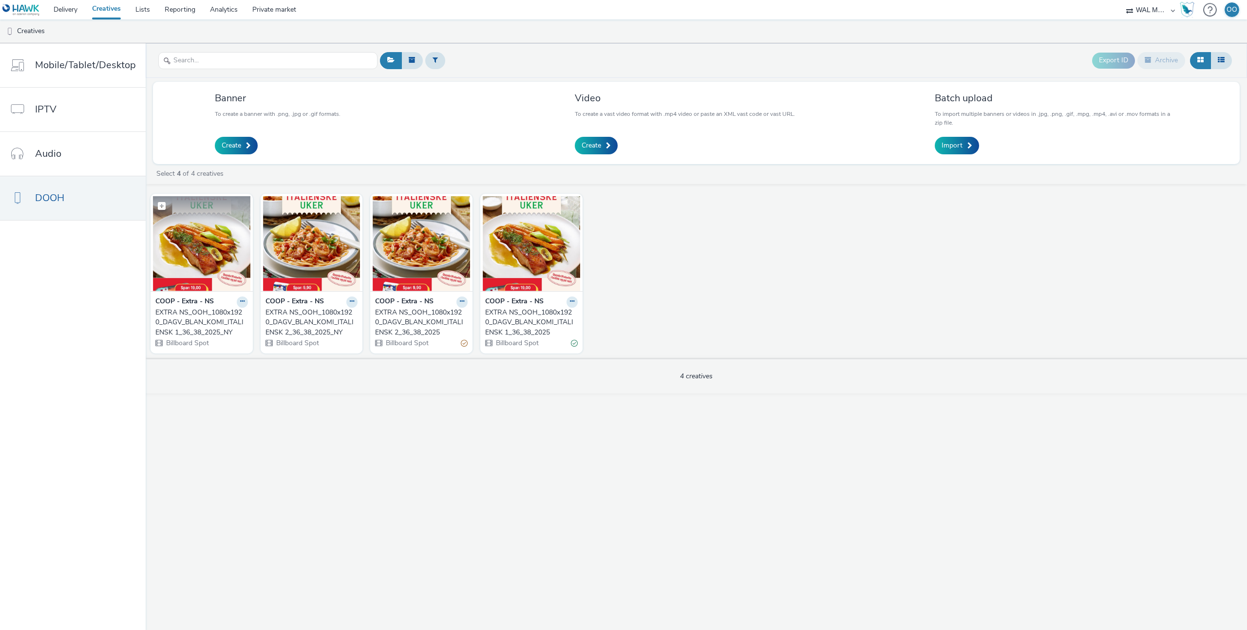
click at [188, 266] on img at bounding box center [201, 243] width 97 height 95
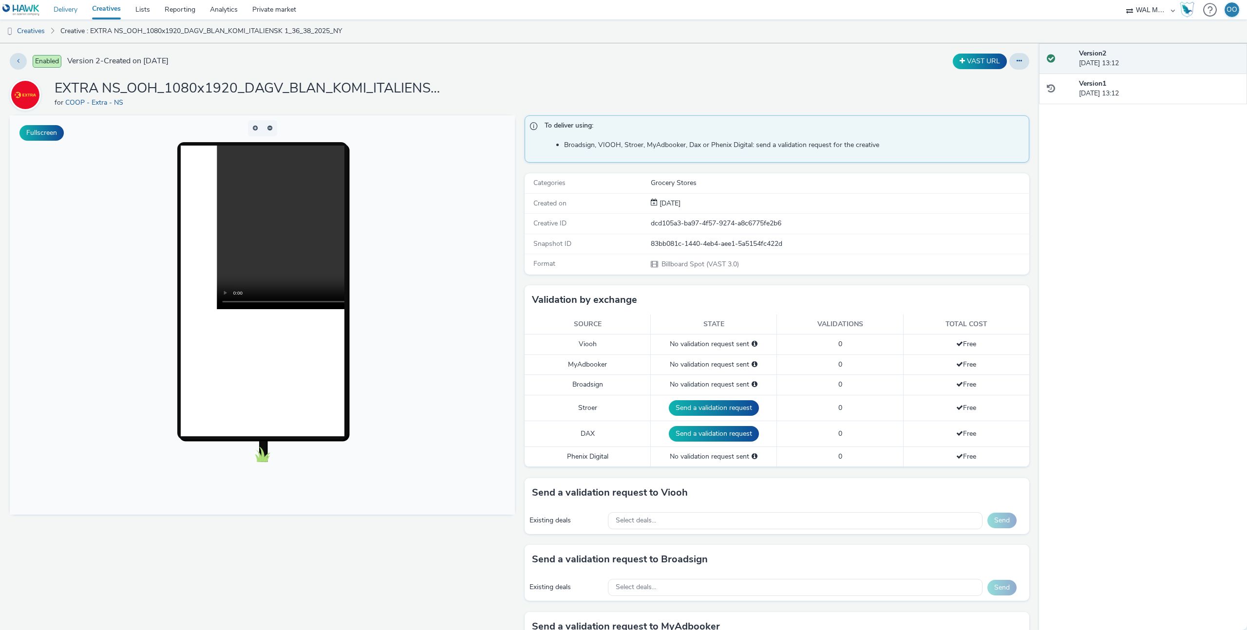
click at [70, 11] on link "Delivery" at bounding box center [65, 9] width 38 height 19
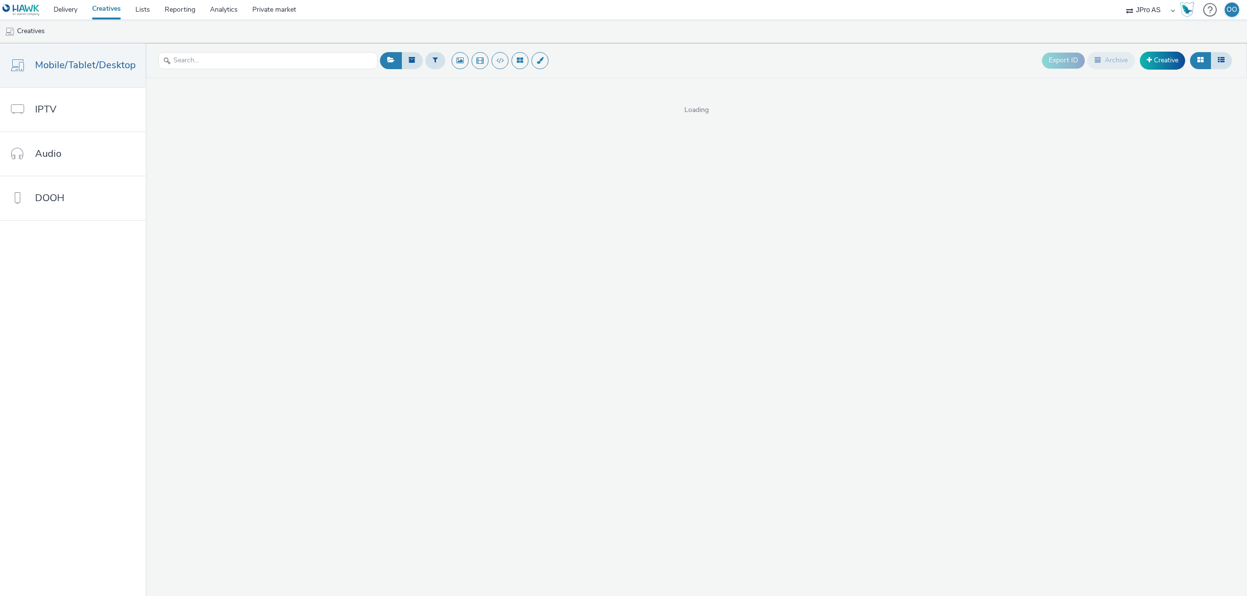
select select "a9908d62-3883-41ce-9976-3fa494967c9f"
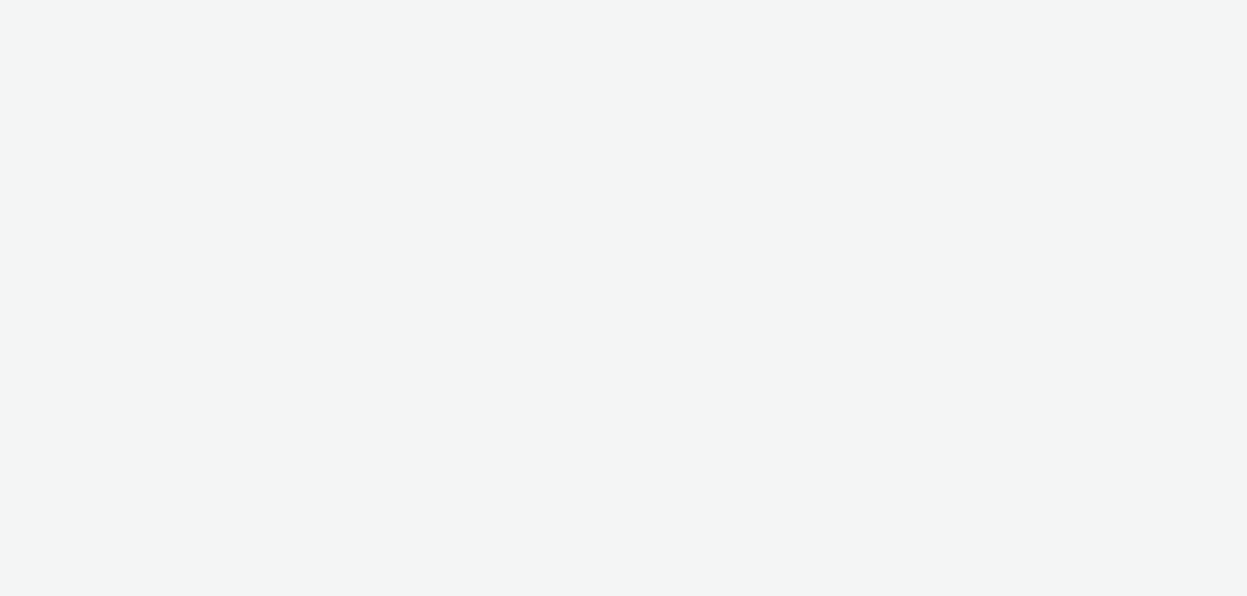
select select "ac009755-aa48-4799-8050-7a339a378eb8"
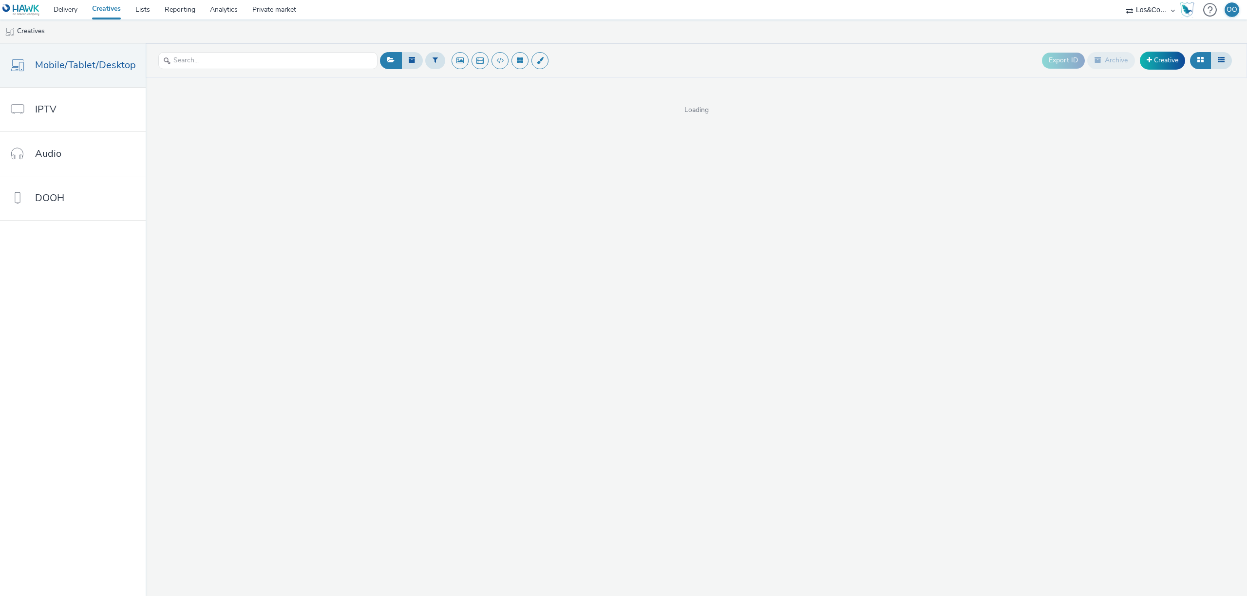
select select "c909d6bb-255f-4ad2-aa94-00d82704d6ef"
select select "ac009755-aa48-4799-8050-7a339a378eb8"
select select "a9908d62-3883-41ce-9976-3fa494967c9f"
select select "10bae079-8a11-4fca-8b47-9e5fc357b551"
